Goal: Information Seeking & Learning: Check status

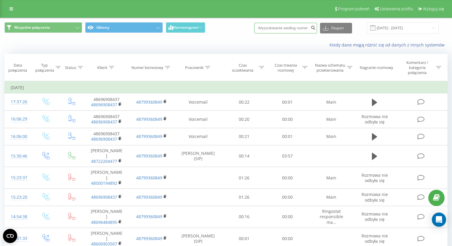
click at [293, 28] on input at bounding box center [285, 28] width 63 height 11
click at [275, 28] on input at bounding box center [285, 28] width 63 height 11
paste input "[PHONE_NUMBER]"
drag, startPoint x: 273, startPoint y: 25, endPoint x: 256, endPoint y: 23, distance: 17.4
click at [257, 23] on div "Wszystkie połączenia Główny Harmonogram [PHONE_NUMBER] Eksport .csv .xls .xlsx …" at bounding box center [225, 28] width 443 height 12
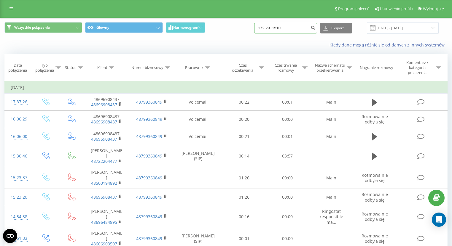
click at [274, 27] on input "172 2911510" at bounding box center [285, 28] width 63 height 11
click at [303, 27] on input "1722911510" at bounding box center [285, 28] width 63 height 11
type input "1722911510"
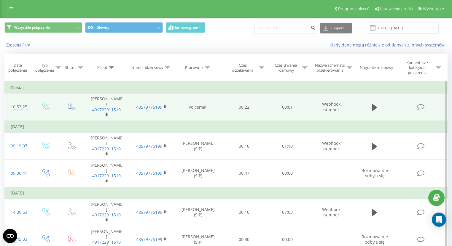
click at [365, 104] on td at bounding box center [373, 107] width 41 height 27
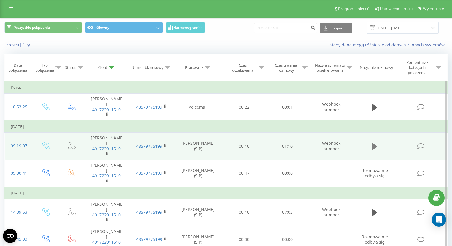
click at [375, 143] on icon at bounding box center [374, 146] width 5 height 7
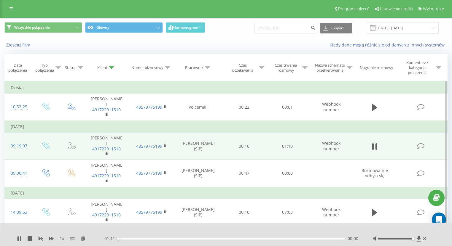
drag, startPoint x: 409, startPoint y: 239, endPoint x: 421, endPoint y: 245, distance: 13.8
click at [420, 239] on div at bounding box center [400, 239] width 55 height 6
click at [279, 48] on div "Zresetuj filtry Kiedy dane mogą różnić się od danych z innych systemów" at bounding box center [225, 45] width 451 height 14
click at [20, 239] on icon at bounding box center [20, 238] width 1 height 5
